Goal: Task Accomplishment & Management: Manage account settings

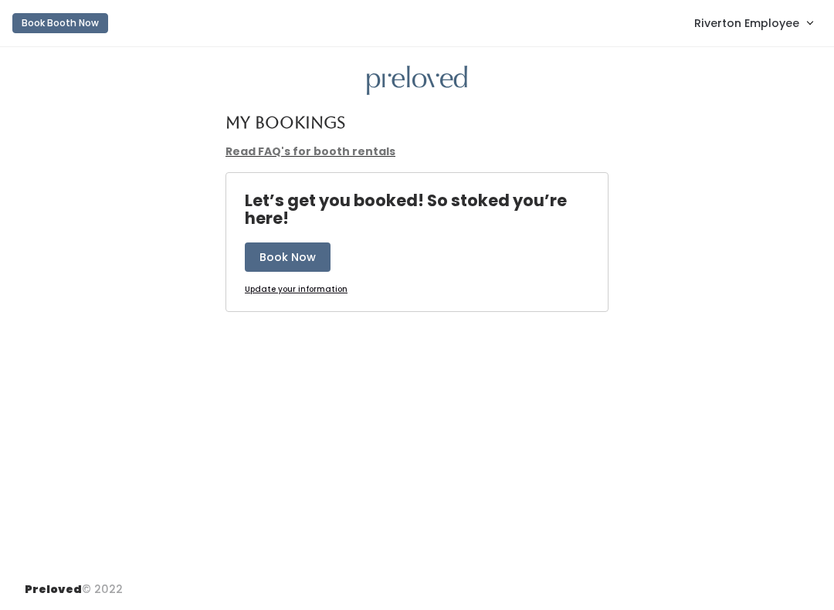
click at [744, 39] on link "Riverton Employee" at bounding box center [753, 22] width 149 height 33
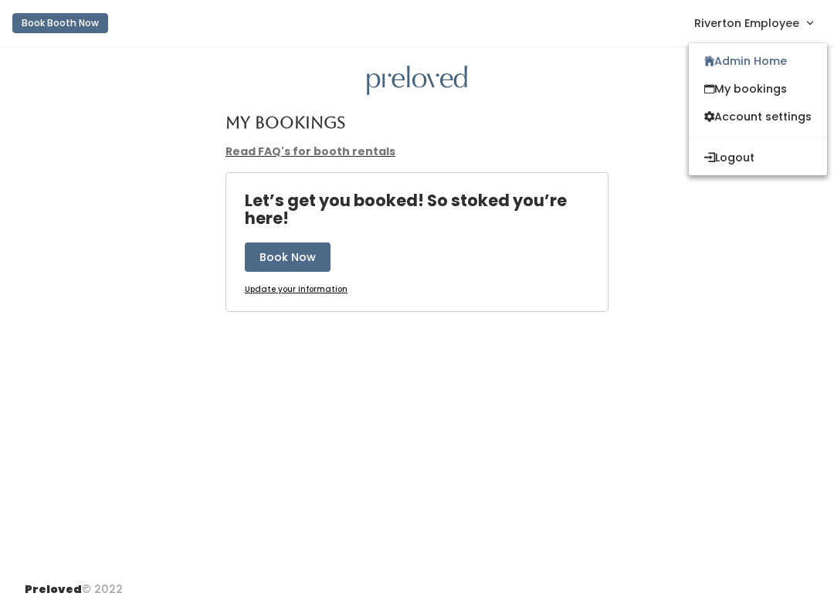
click at [779, 57] on link "Admin Home" at bounding box center [758, 61] width 138 height 28
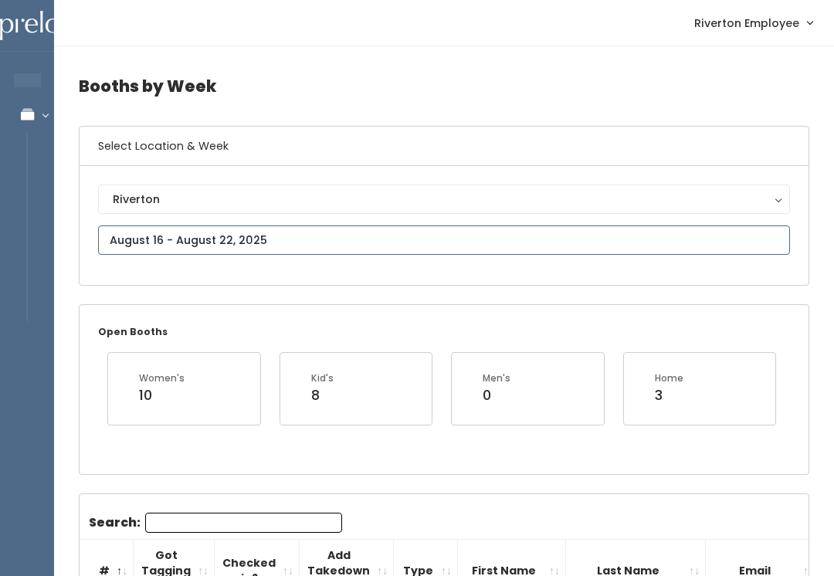
click at [341, 244] on input "text" at bounding box center [444, 240] width 692 height 29
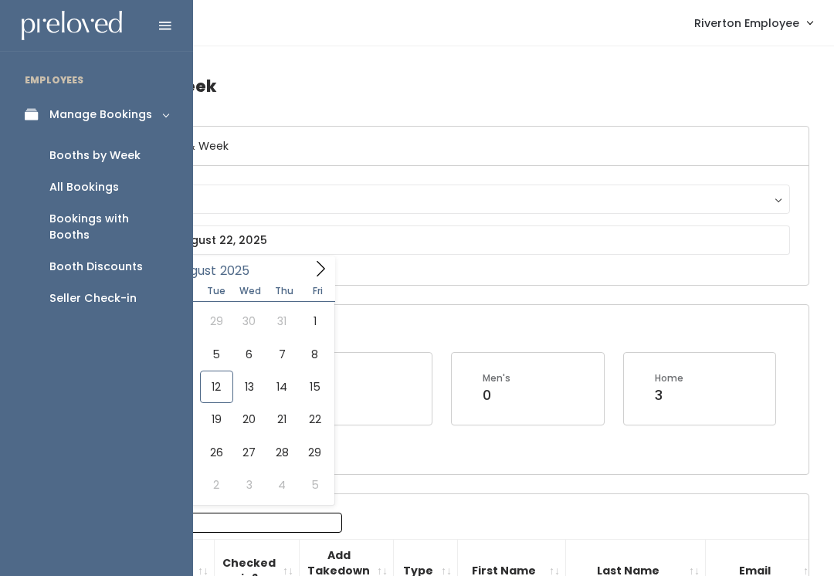
click at [32, 115] on icon at bounding box center [36, 114] width 22 height 13
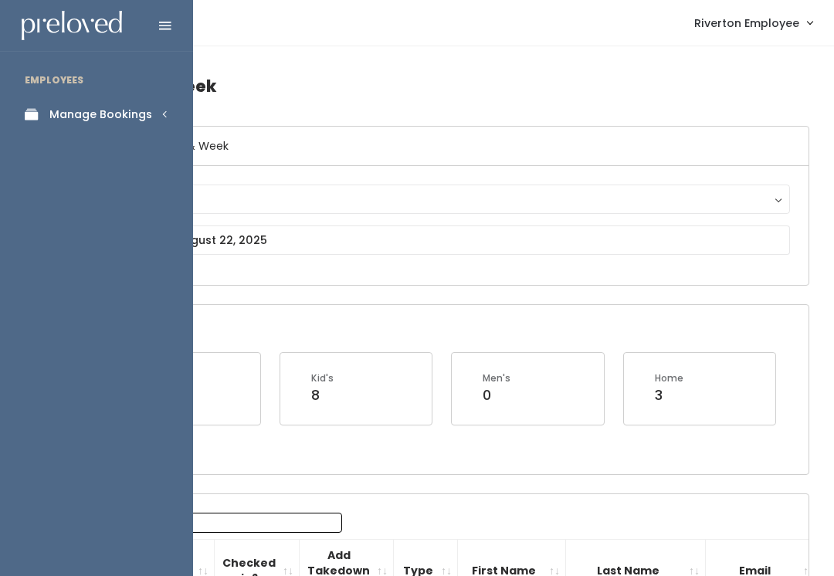
click at [90, 97] on link "Manage Bookings" at bounding box center [96, 114] width 193 height 35
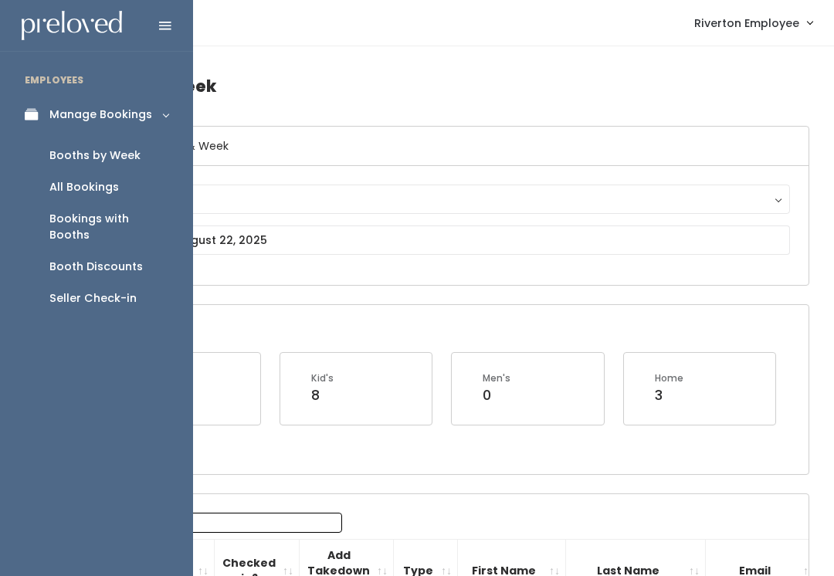
click at [107, 251] on link "Booth Discounts" at bounding box center [96, 267] width 193 height 32
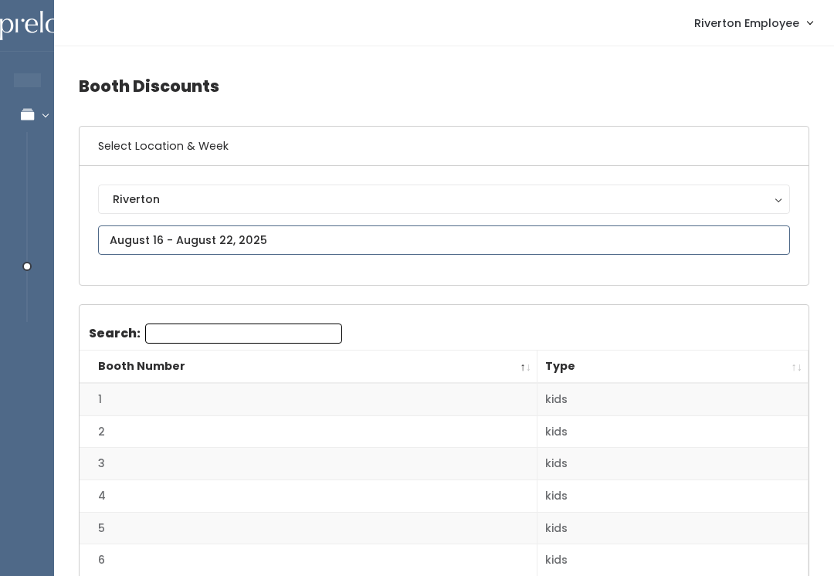
click at [312, 236] on input "text" at bounding box center [444, 240] width 692 height 29
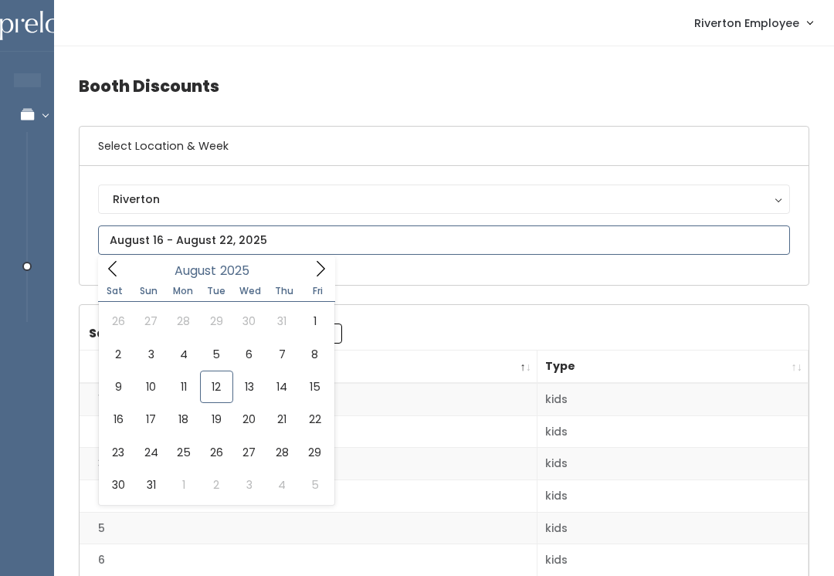
type input "August 9 to August 15"
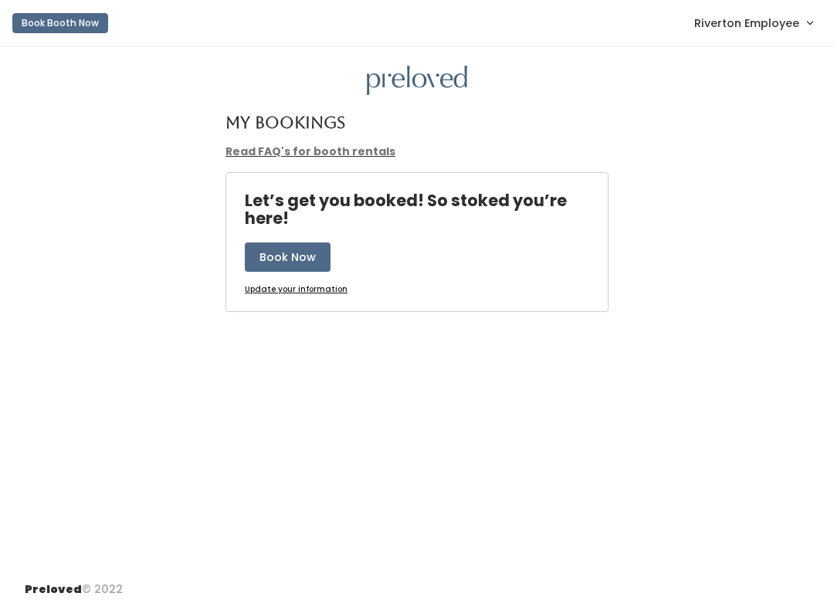
click at [768, 21] on span "Riverton Employee" at bounding box center [746, 23] width 105 height 17
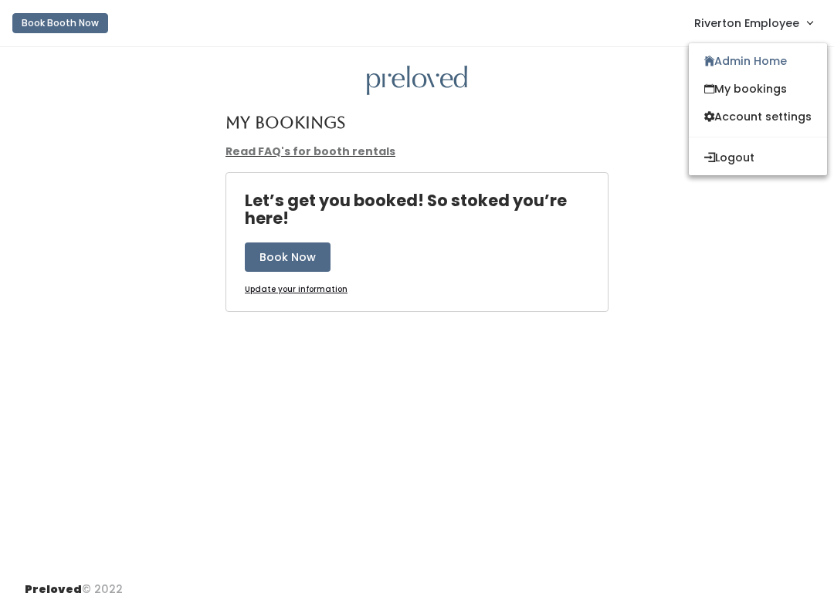
click at [770, 68] on link "Admin Home" at bounding box center [758, 61] width 138 height 28
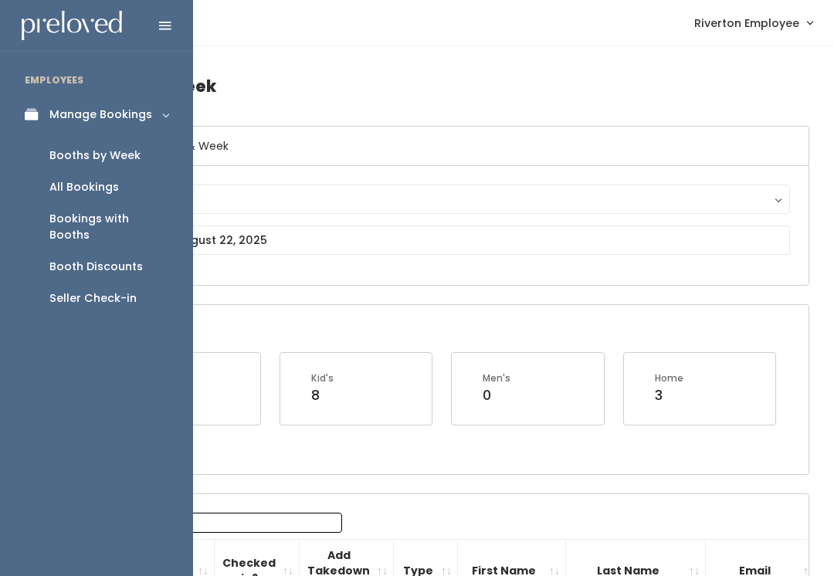
click at [94, 259] on link "Booth Discounts" at bounding box center [96, 267] width 193 height 32
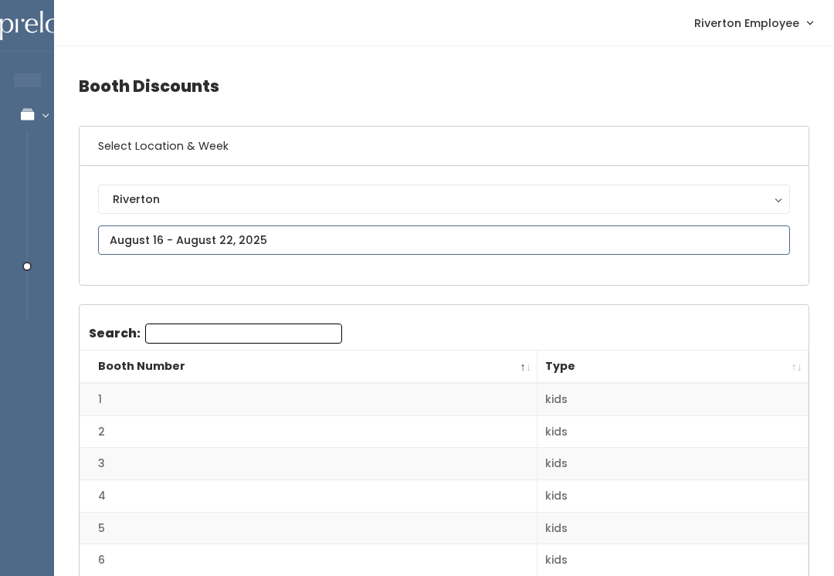
click at [341, 240] on input "text" at bounding box center [444, 240] width 692 height 29
type input "August 9 to August 15"
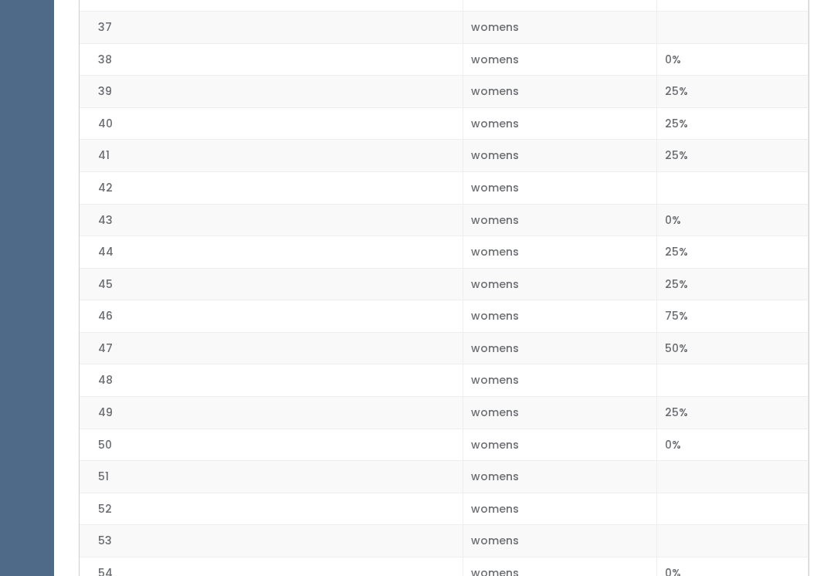
scroll to position [1528, 0]
click at [772, 278] on td "25%" at bounding box center [732, 284] width 151 height 32
click at [771, 204] on td "0%" at bounding box center [732, 220] width 151 height 32
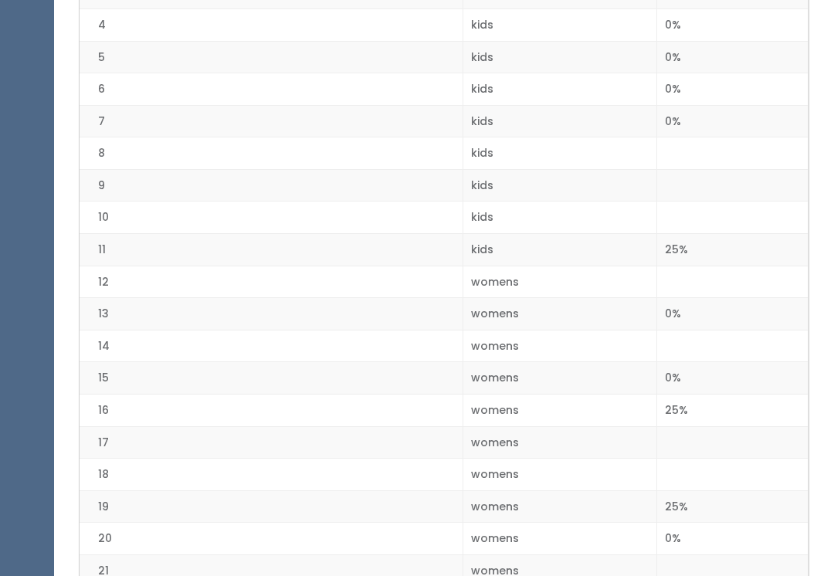
scroll to position [470, 0]
